Goal: Find specific page/section: Find specific page/section

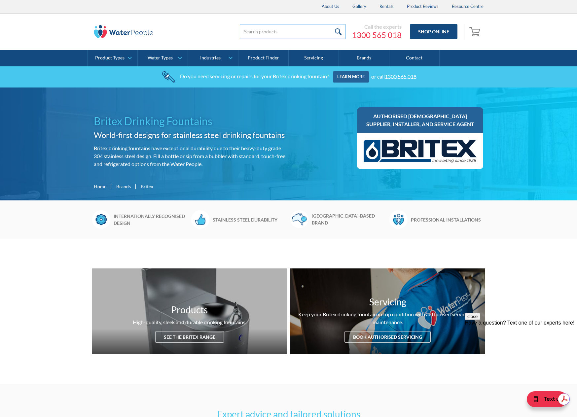
click at [261, 36] on input "search" at bounding box center [293, 31] width 106 height 15
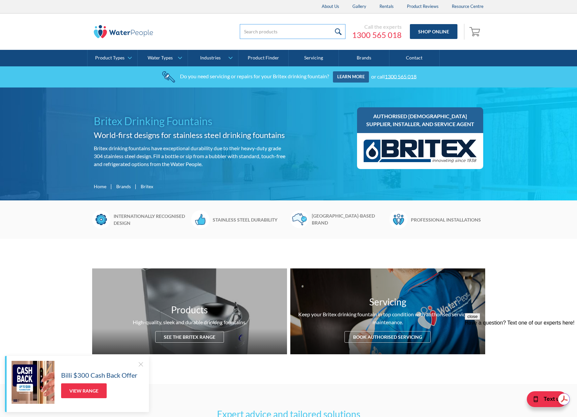
click at [252, 27] on input "search" at bounding box center [293, 31] width 106 height 15
paste input "DHFBF-WM-R-F"
type input "DHFBF-WM-R-F"
click at [331, 24] on input "submit" at bounding box center [338, 31] width 14 height 15
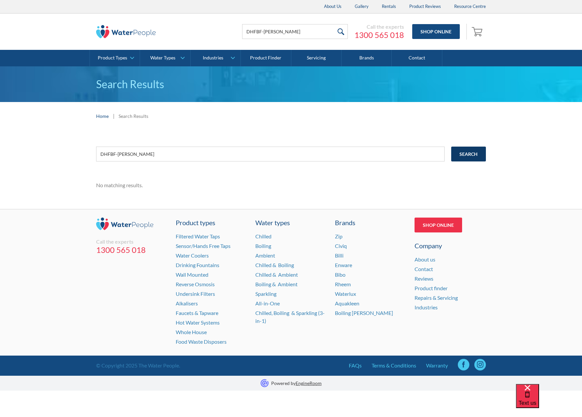
click at [473, 152] on input "Search" at bounding box center [468, 154] width 35 height 15
drag, startPoint x: 141, startPoint y: 153, endPoint x: 81, endPoint y: 151, distance: 59.8
click at [81, 151] on div "DHFBF-WM-R-F Search No matching results." at bounding box center [291, 169] width 582 height 79
click at [143, 155] on input "DHFBF-[PERSON_NAME]" at bounding box center [270, 154] width 348 height 15
type input "DHFBF-WM-f"
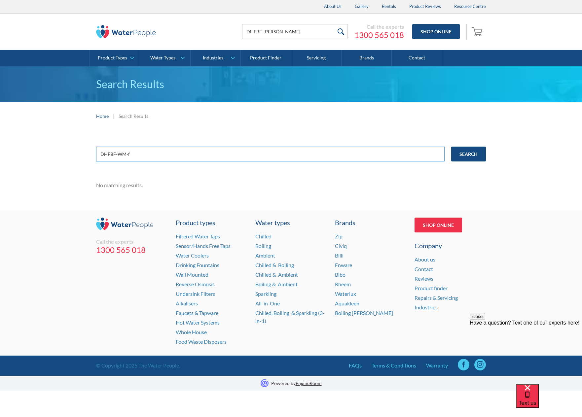
click at [451, 147] on input "Search" at bounding box center [468, 154] width 35 height 15
drag, startPoint x: 139, startPoint y: 155, endPoint x: 81, endPoint y: 148, distance: 58.1
click at [80, 154] on div "DHFBF-WM-f Search No matching results." at bounding box center [291, 169] width 582 height 79
type input "BRITEX DRINKSAFE WALL MOUNTED"
click at [451, 147] on input "Search" at bounding box center [468, 154] width 35 height 15
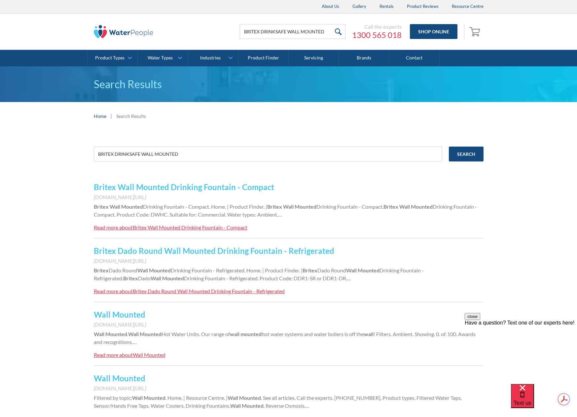
click at [216, 251] on link "Britex Dado Round Wall Mounted Drinking Fountain - Refrigerated" at bounding box center [214, 251] width 240 height 10
click at [188, 155] on input "BRITEX DRINKSAFE WALL MOUNTED" at bounding box center [268, 154] width 348 height 15
type input "BRITEX DRINKSAFE WALL MOUNTED BOTTLE FILLER"
click at [449, 147] on input "Search" at bounding box center [466, 154] width 35 height 15
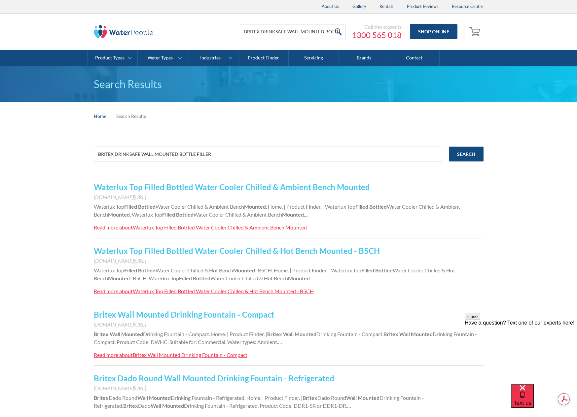
click at [199, 187] on link "Waterlux Top Filled Bottled Water Cooler Chilled & Ambient Bench Mounted" at bounding box center [232, 187] width 276 height 10
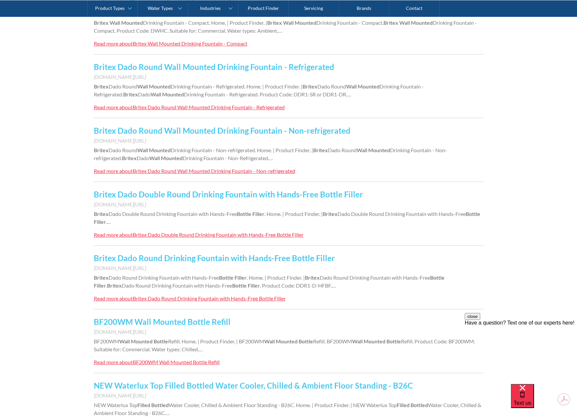
scroll to position [330, 0]
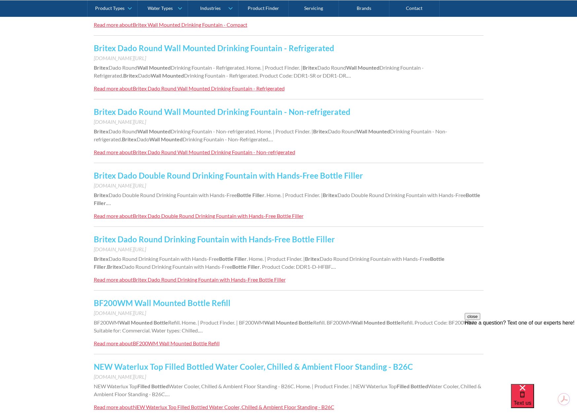
click at [234, 240] on link "Britex Dado Round Drinking Fountain with Hands-Free Bottle Filler" at bounding box center [214, 239] width 241 height 10
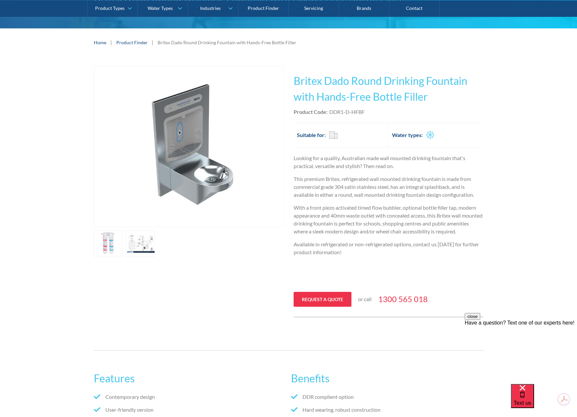
scroll to position [99, 0]
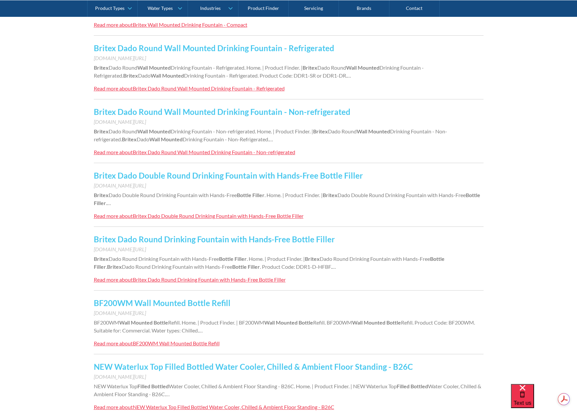
click at [211, 302] on link "BF200WM Wall Mounted Bottle Refill" at bounding box center [162, 303] width 137 height 10
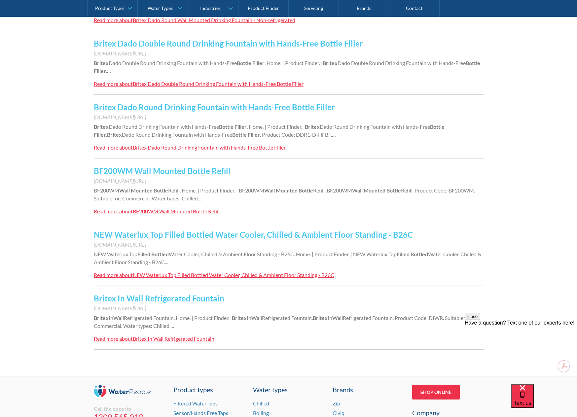
click link "Britex In Wall Refrigerated Fountain"
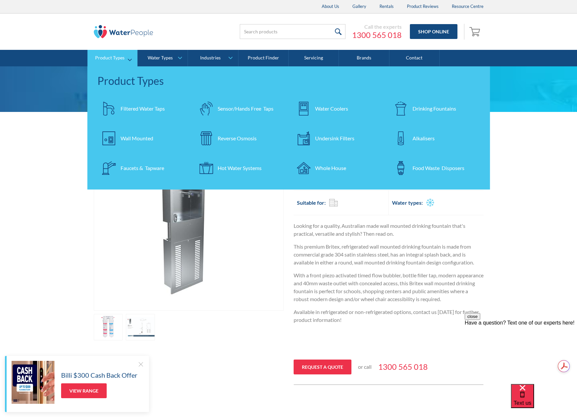
click at [116, 132] on div at bounding box center [108, 138] width 23 height 23
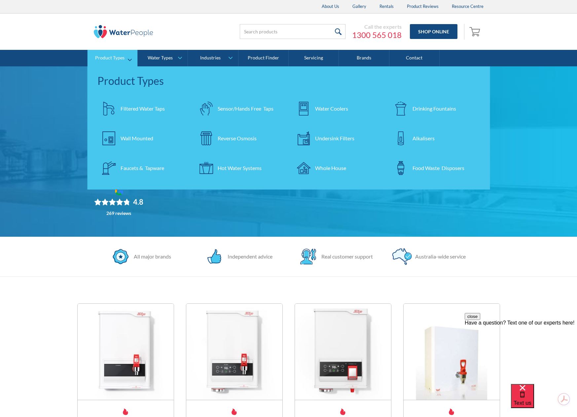
click at [119, 107] on div at bounding box center [108, 108] width 23 height 23
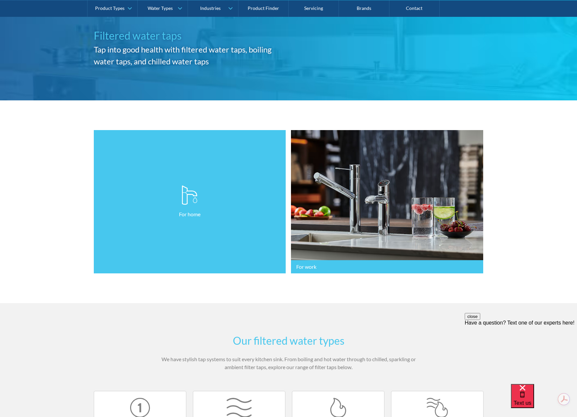
scroll to position [66, 0]
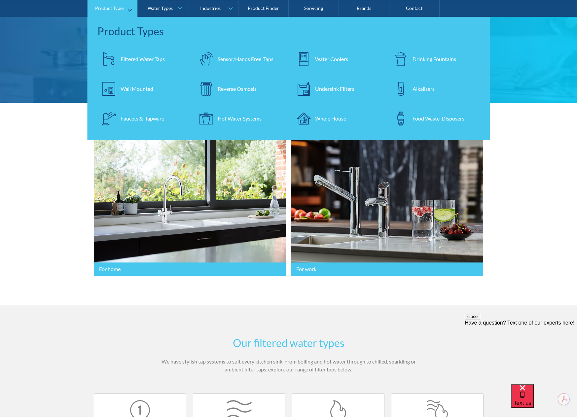
click at [306, 58] on img at bounding box center [303, 59] width 14 height 14
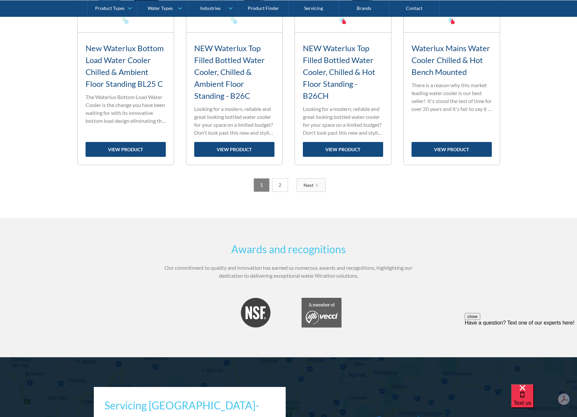
scroll to position [1188, 0]
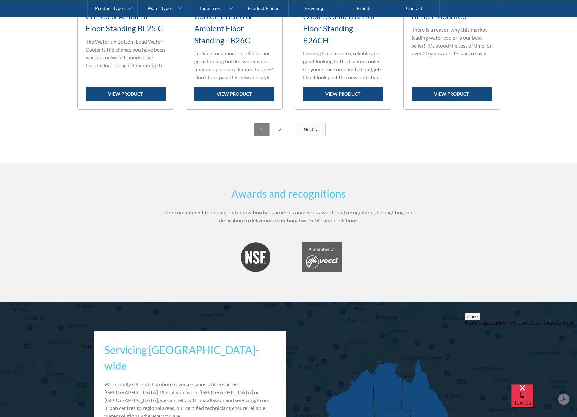
click at [277, 130] on link "2" at bounding box center [280, 130] width 16 height 14
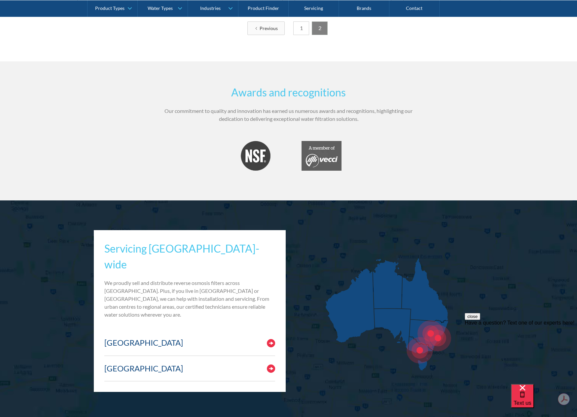
scroll to position [462, 0]
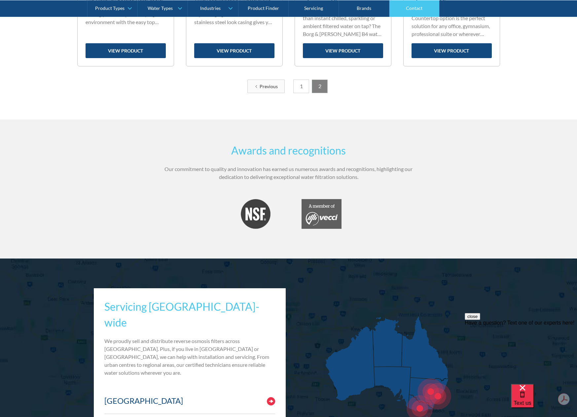
click at [411, 10] on link "Contact" at bounding box center [414, 8] width 50 height 17
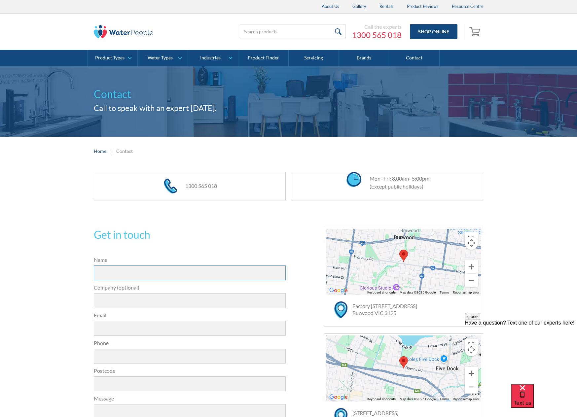
click at [104, 273] on input "Name" at bounding box center [190, 272] width 192 height 15
type input "m"
type input "Mark Riddell"
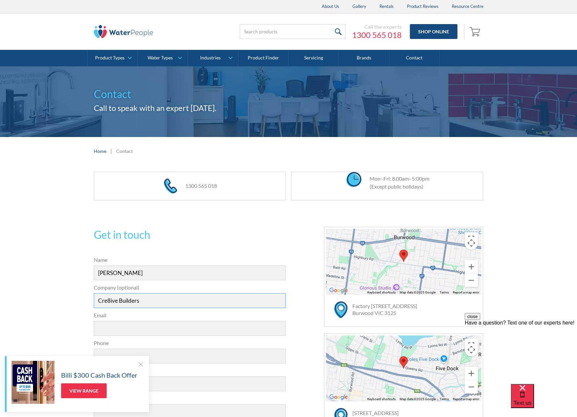
type input "Cre8ive Builders"
type input "info@cre8ivebuilders.com.au"
click at [154, 351] on input "Phone" at bounding box center [190, 356] width 192 height 15
type input "0402103623"
drag, startPoint x: 138, startPoint y: 364, endPoint x: 154, endPoint y: 353, distance: 20.1
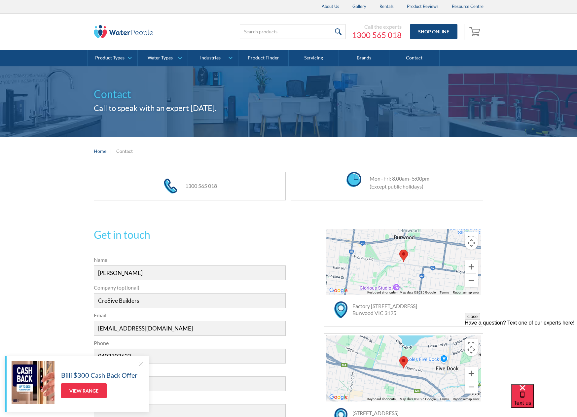
click at [139, 364] on div at bounding box center [140, 364] width 7 height 7
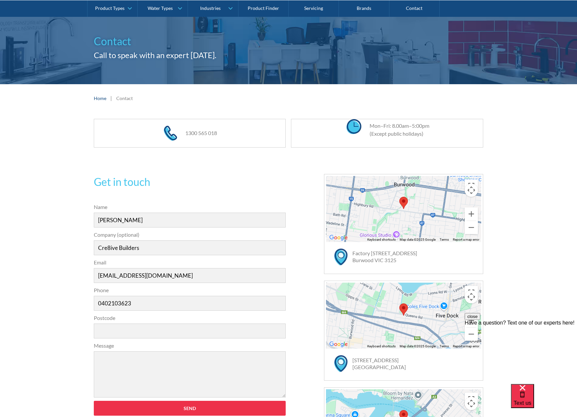
scroll to position [165, 0]
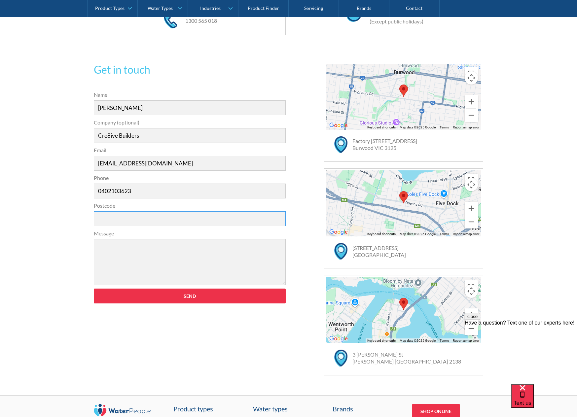
click at [124, 217] on input "Postcode" at bounding box center [190, 218] width 192 height 15
type input "4680"
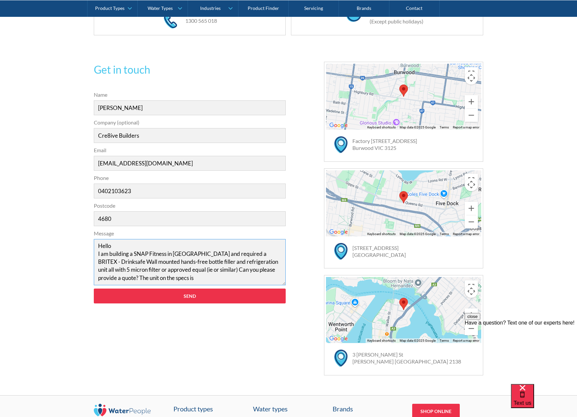
click at [188, 278] on textarea "Hello I am building a SNAP Fitness in Boyne Island and required a BRITEX - Drin…" at bounding box center [190, 262] width 192 height 46
paste textarea "DHFBF-[PERSON_NAME]"
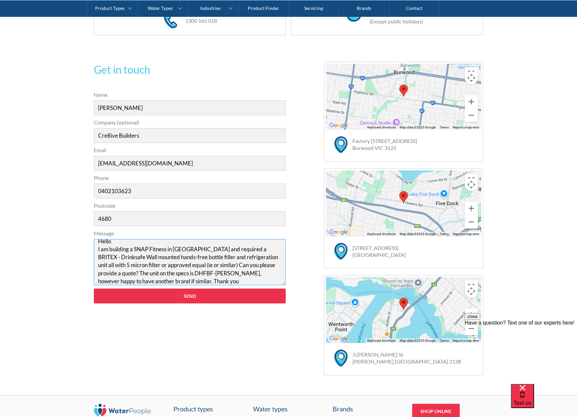
click at [173, 280] on textarea "Hello I am building a SNAP Fitness in Boyne Island and required a BRITEX - Drin…" at bounding box center [190, 262] width 192 height 46
type textarea "Hello I am building a SNAP Fitness in Boyne Island and required a BRITEX - Drin…"
click at [190, 298] on input "Send" at bounding box center [190, 296] width 192 height 15
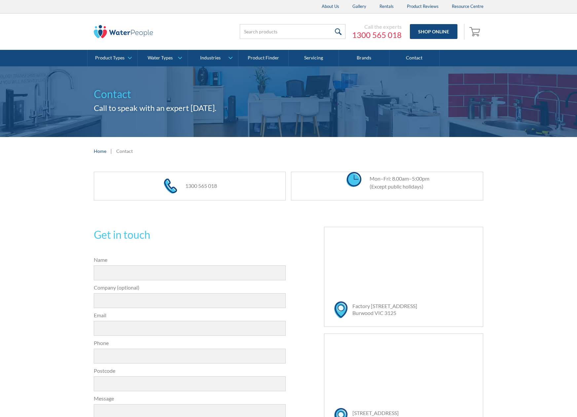
scroll to position [165, 0]
